Goal: Task Accomplishment & Management: Use online tool/utility

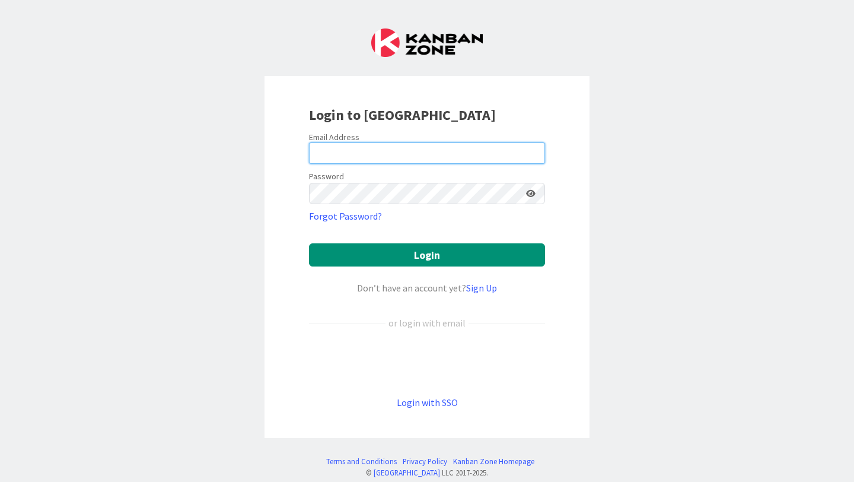
click at [396, 160] on input "email" at bounding box center [427, 152] width 236 height 21
type input "[PERSON_NAME][EMAIL_ADDRESS][PERSON_NAME][DOMAIN_NAME]"
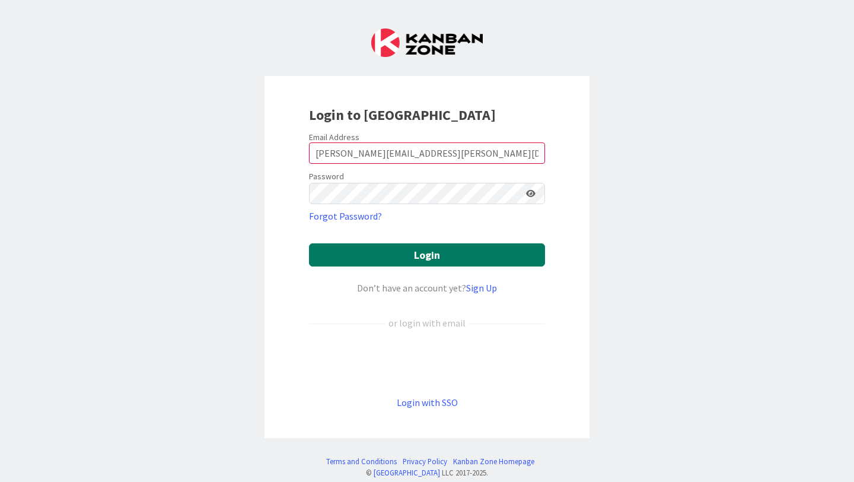
click at [395, 253] on button "Login" at bounding box center [427, 254] width 236 height 23
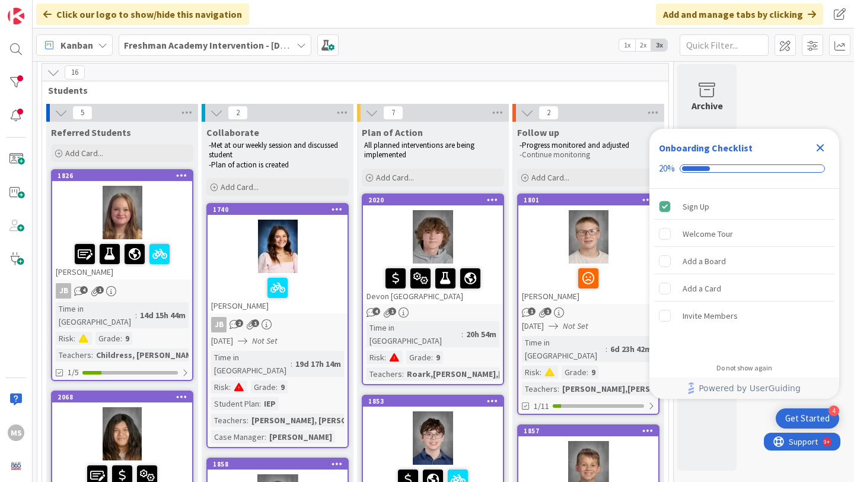
click at [821, 145] on icon "Close Checklist" at bounding box center [821, 148] width 8 height 8
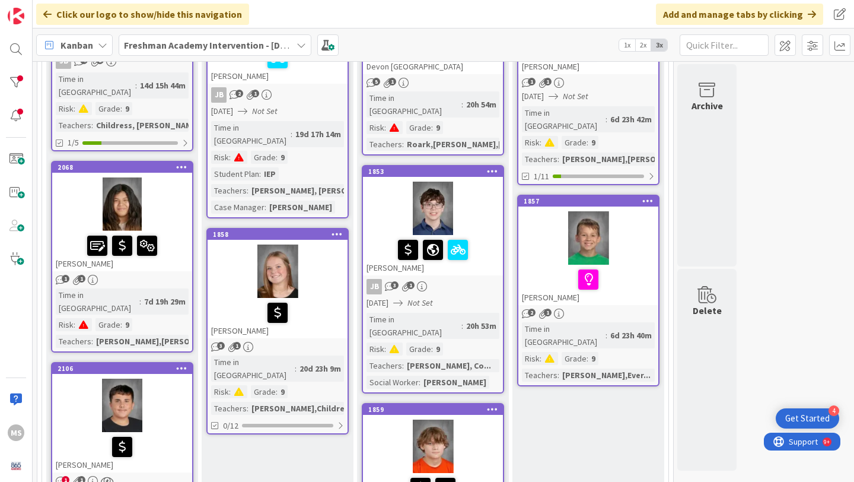
scroll to position [271, 0]
click at [456, 279] on div "JB 3 1" at bounding box center [433, 286] width 140 height 15
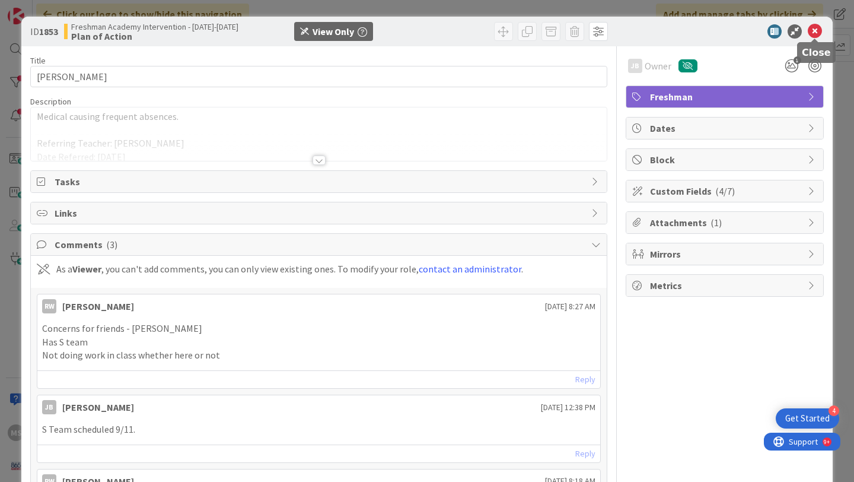
click at [819, 31] on icon at bounding box center [815, 31] width 14 height 14
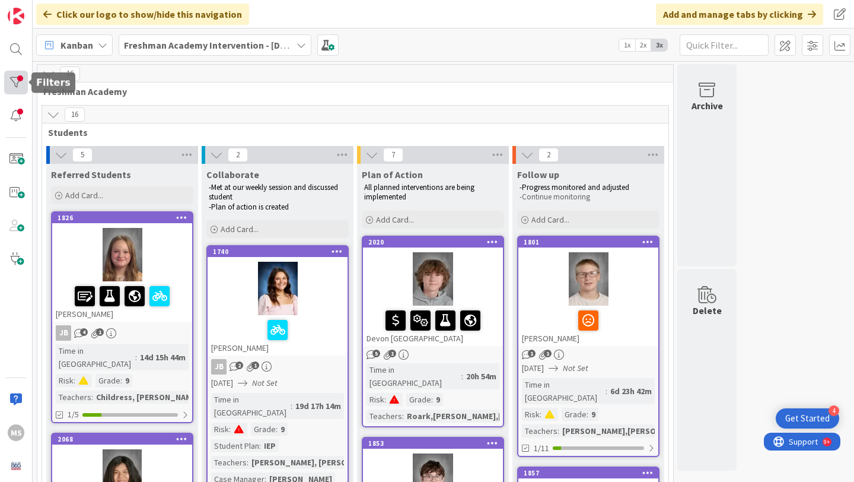
click at [14, 81] on div at bounding box center [16, 83] width 24 height 24
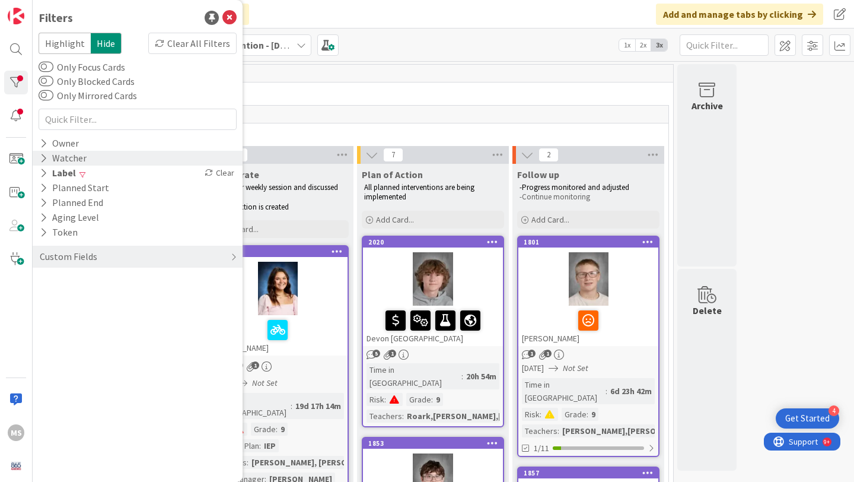
click at [63, 155] on div "Watcher" at bounding box center [63, 158] width 49 height 15
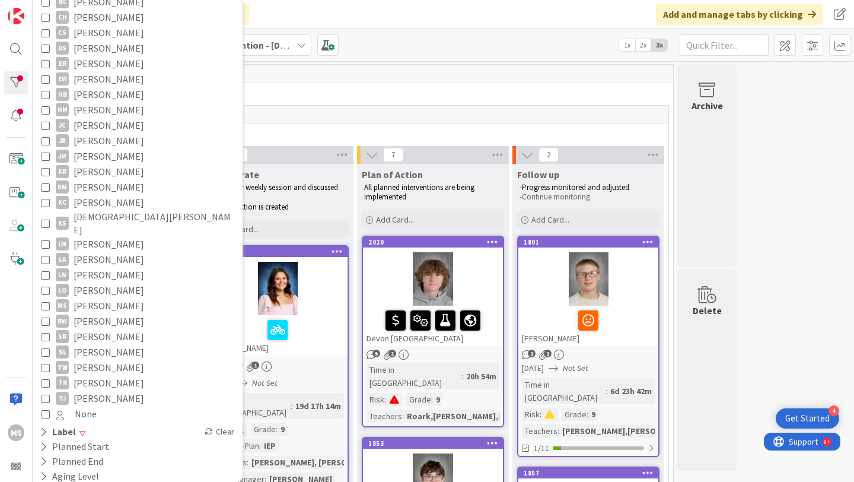
scroll to position [190, 0]
click at [92, 297] on span "[PERSON_NAME]" at bounding box center [109, 304] width 71 height 15
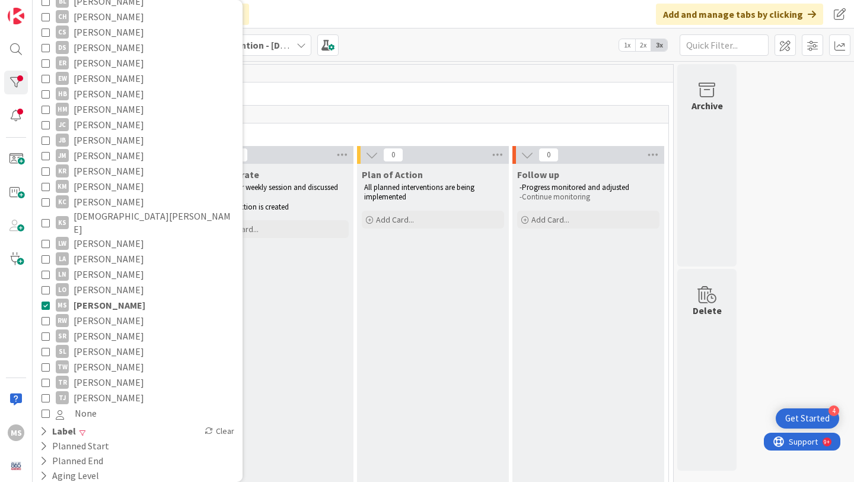
click at [385, 127] on span "Students" at bounding box center [350, 132] width 605 height 12
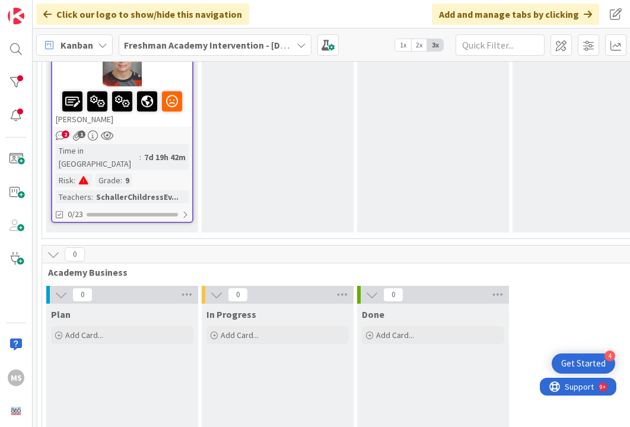
scroll to position [0, 0]
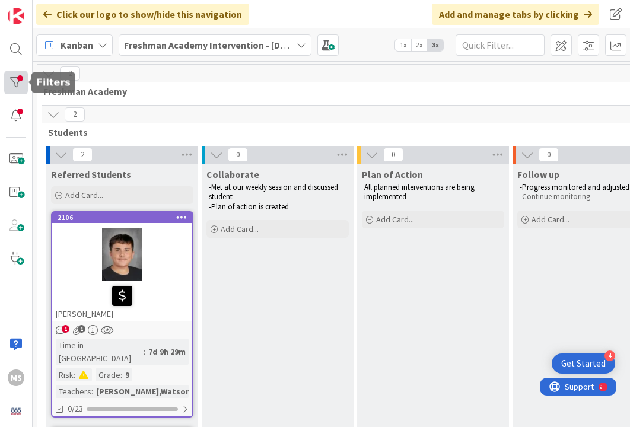
click at [10, 88] on div at bounding box center [16, 83] width 24 height 24
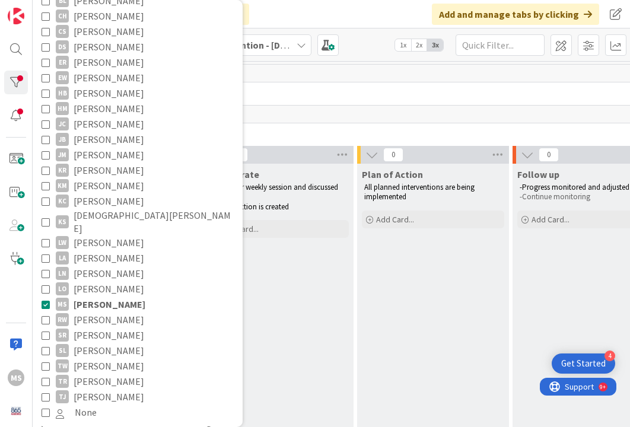
scroll to position [293, 0]
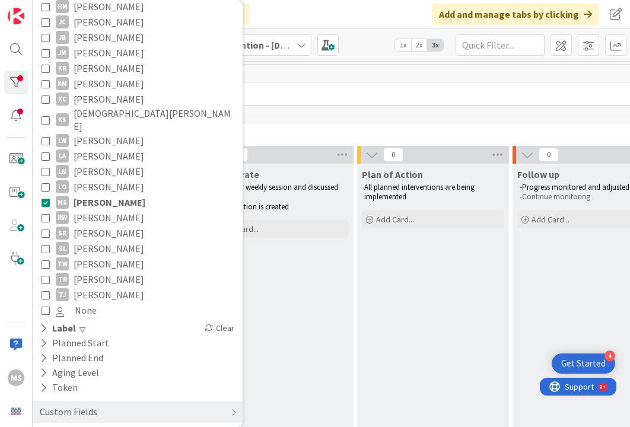
click at [43, 198] on icon at bounding box center [46, 202] width 8 height 8
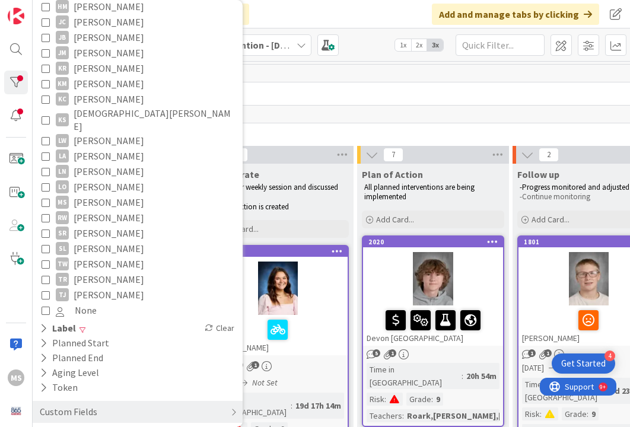
click at [287, 123] on div "16" at bounding box center [355, 115] width 626 height 18
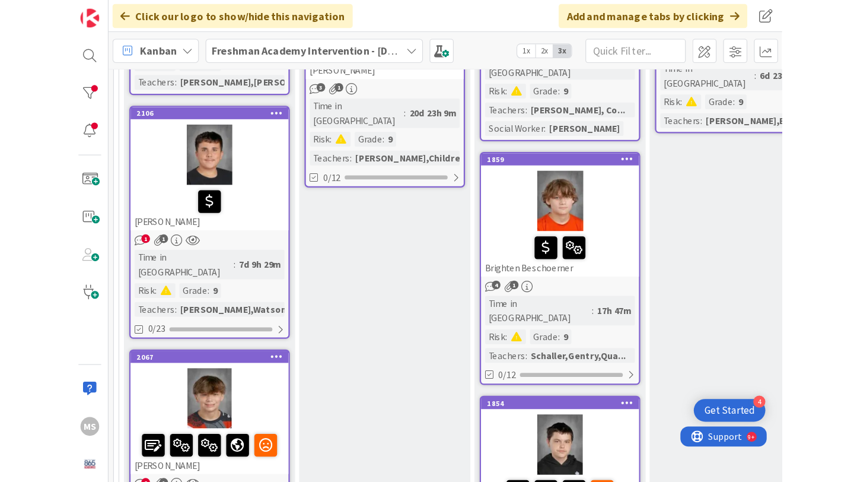
scroll to position [544, 0]
